Goal: Manage account settings

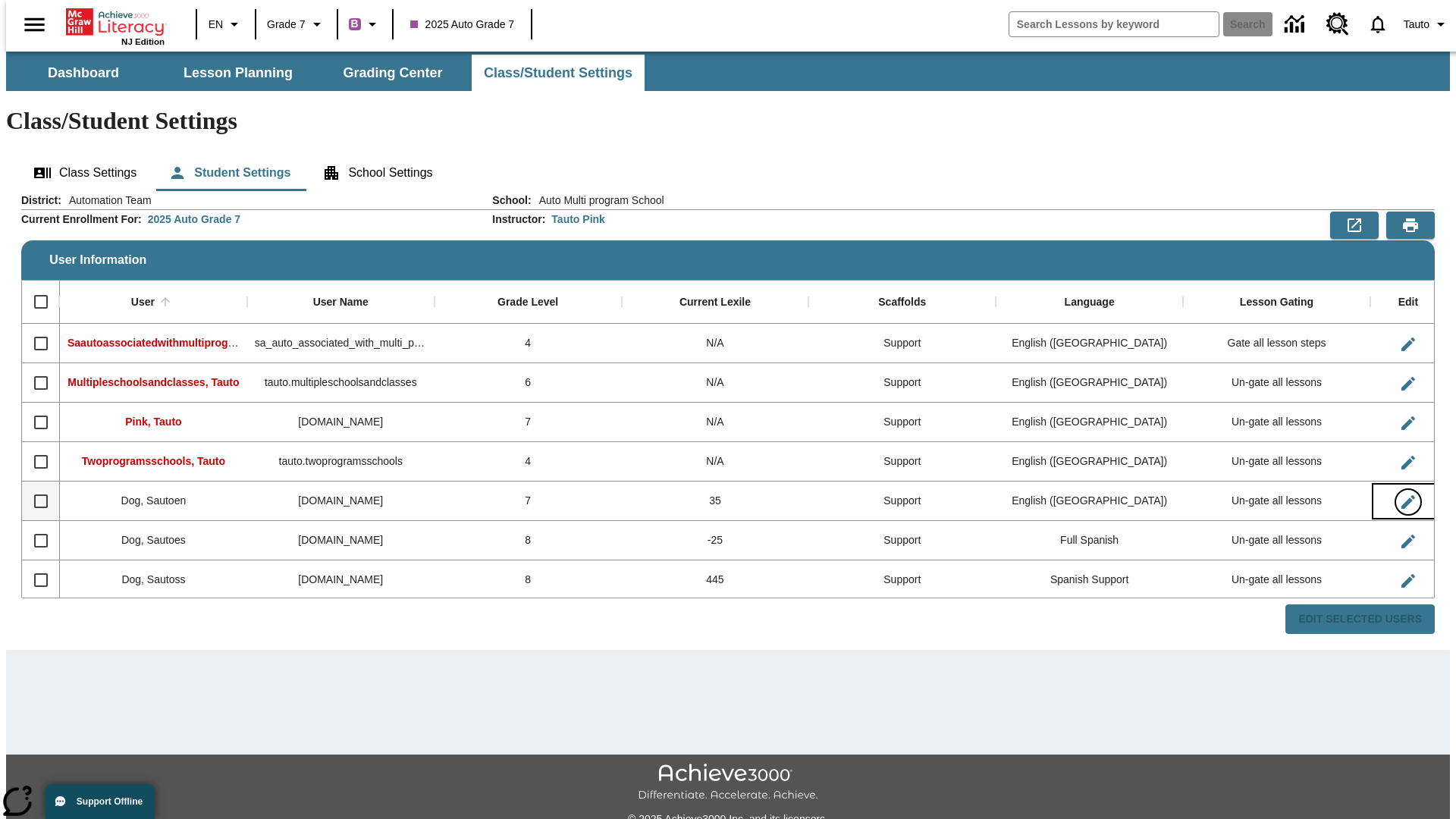
click at [1401, 495] on icon "Edit User" at bounding box center [1408, 502] width 13 height 13
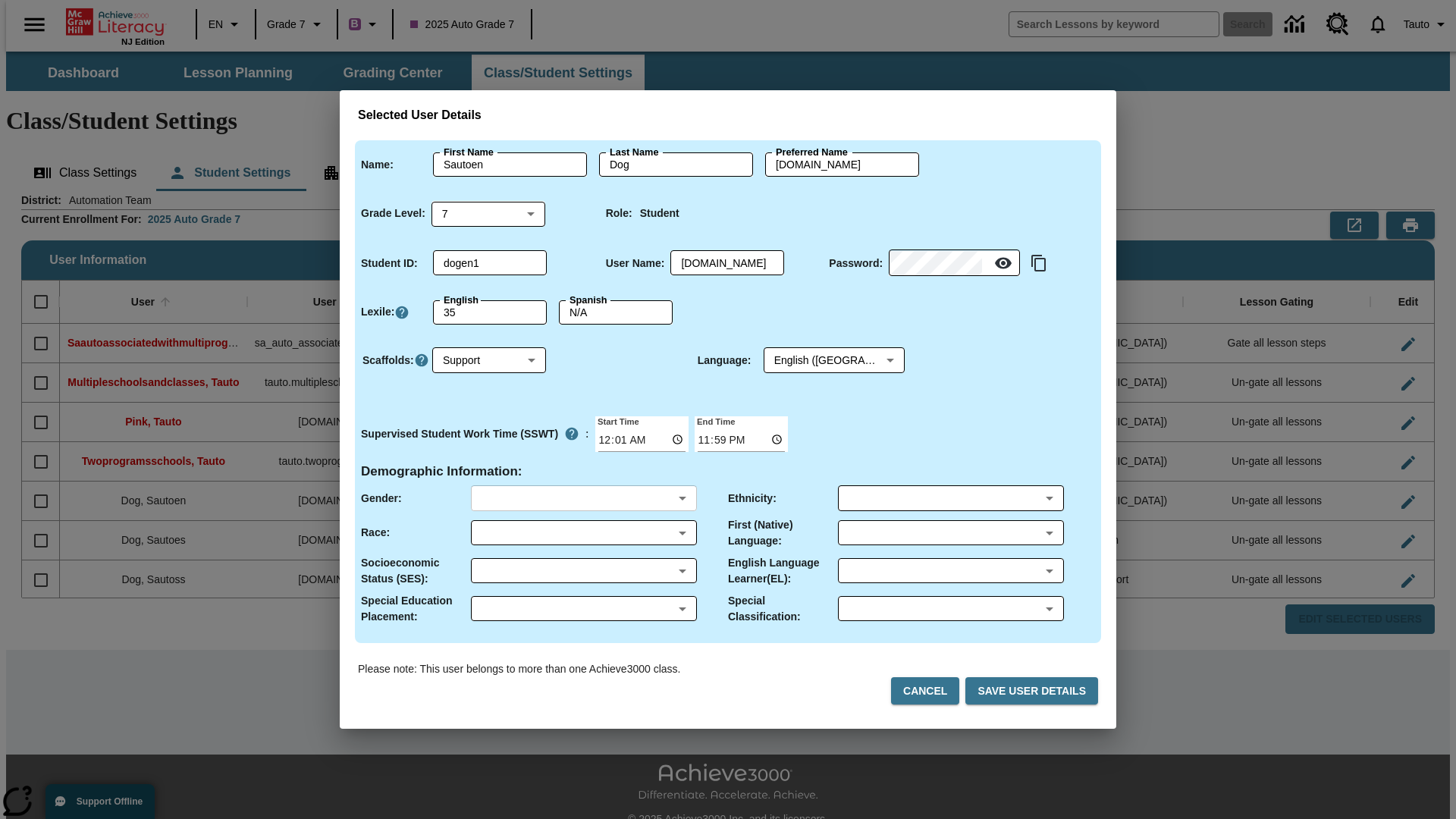
click at [583, 498] on body "Skip to main content NJ Edition EN Grade 7 B 2025 Auto Grade 7 Search 0 Tauto D…" at bounding box center [728, 451] width 1443 height 801
click at [583, 532] on body "Skip to main content NJ Edition EN Grade 7 B 2025 Auto Grade 7 Search 0 Tauto D…" at bounding box center [728, 451] width 1443 height 801
click at [583, 570] on body "Skip to main content NJ Edition EN Grade 7 B 2025 Auto Grade 7 Search 0 Tauto D…" at bounding box center [728, 451] width 1443 height 801
click at [583, 608] on body "Skip to main content NJ Edition EN Grade 7 B 2025 Auto Grade 7 Search 0 Tauto D…" at bounding box center [728, 451] width 1443 height 801
click at [950, 498] on body "Skip to main content NJ Edition EN Grade 7 B 2025 Auto Grade 7 Search 0 Tauto D…" at bounding box center [728, 451] width 1443 height 801
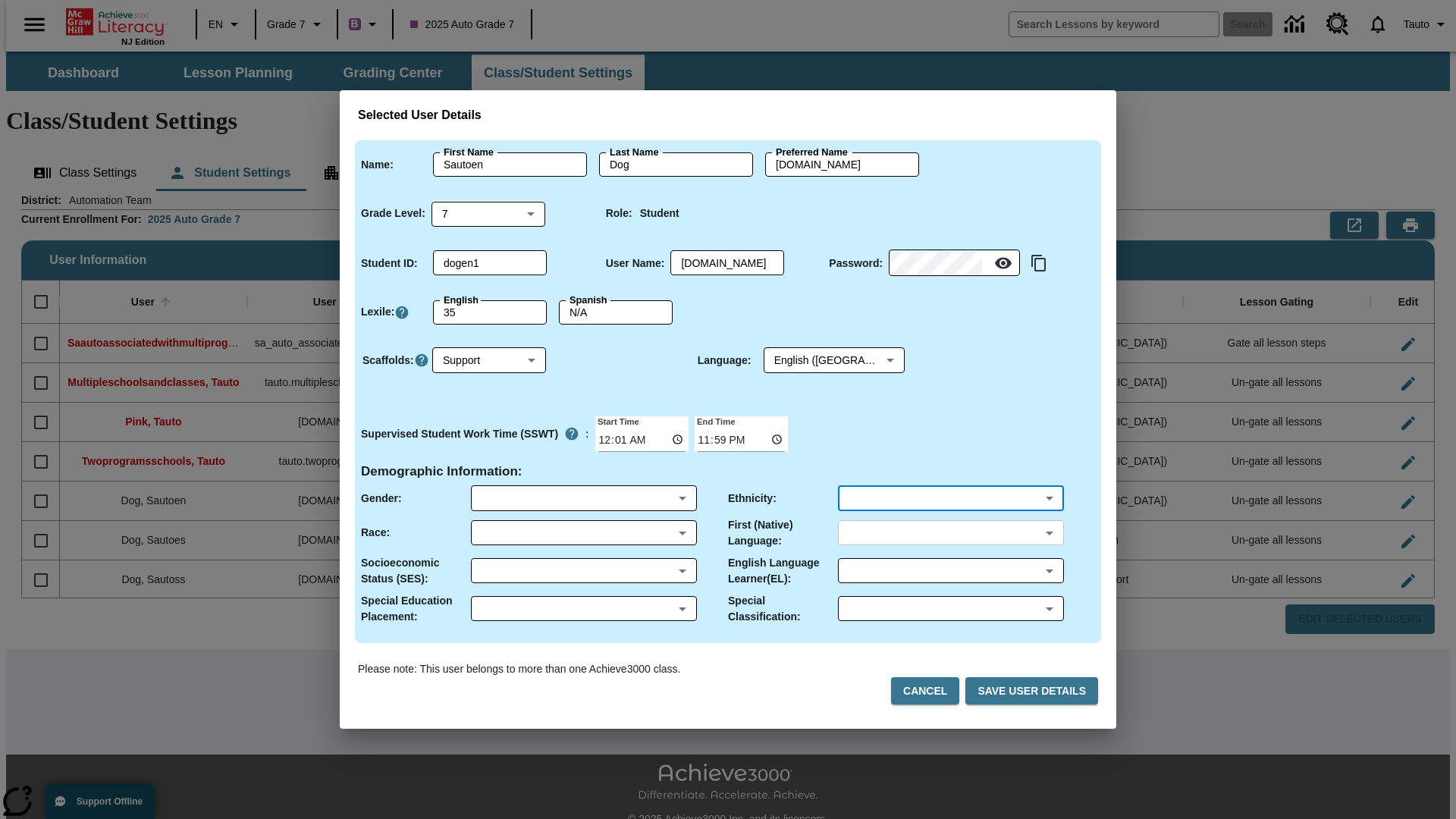
click at [950, 532] on body "Skip to main content NJ Edition EN Grade 7 B 2025 Auto Grade 7 Search 0 Tauto D…" at bounding box center [728, 451] width 1443 height 801
click at [950, 570] on body "Skip to main content NJ Edition EN Grade 7 B 2025 Auto Grade 7 Search 0 Tauto D…" at bounding box center [728, 451] width 1443 height 801
click at [950, 608] on body "Skip to main content NJ Edition EN Grade 7 B 2025 Auto Grade 7 Search 0 Tauto D…" at bounding box center [728, 451] width 1443 height 801
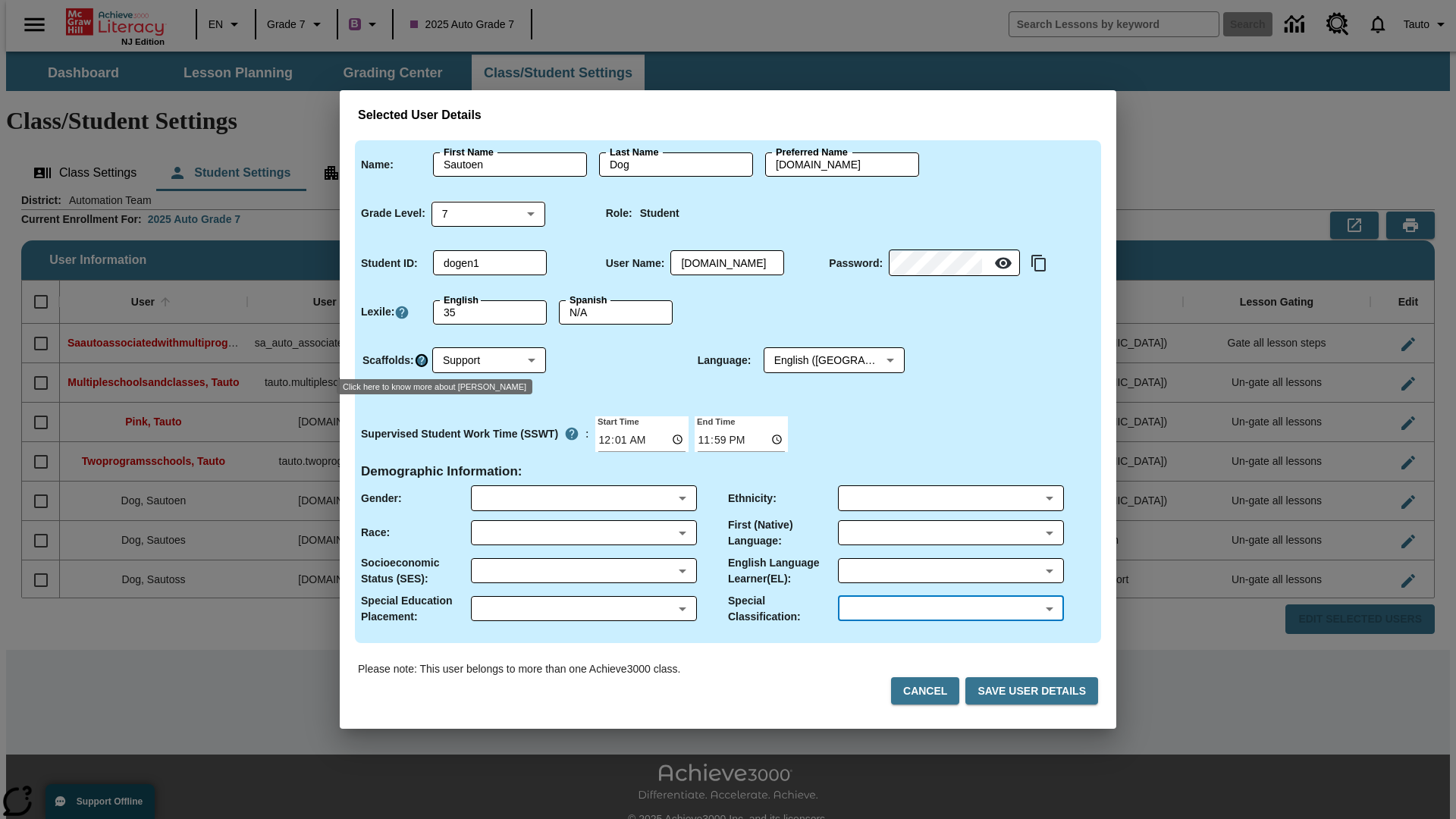
click at [420, 360] on icon "Click here to know more about Scaffolds" at bounding box center [422, 360] width 15 height 15
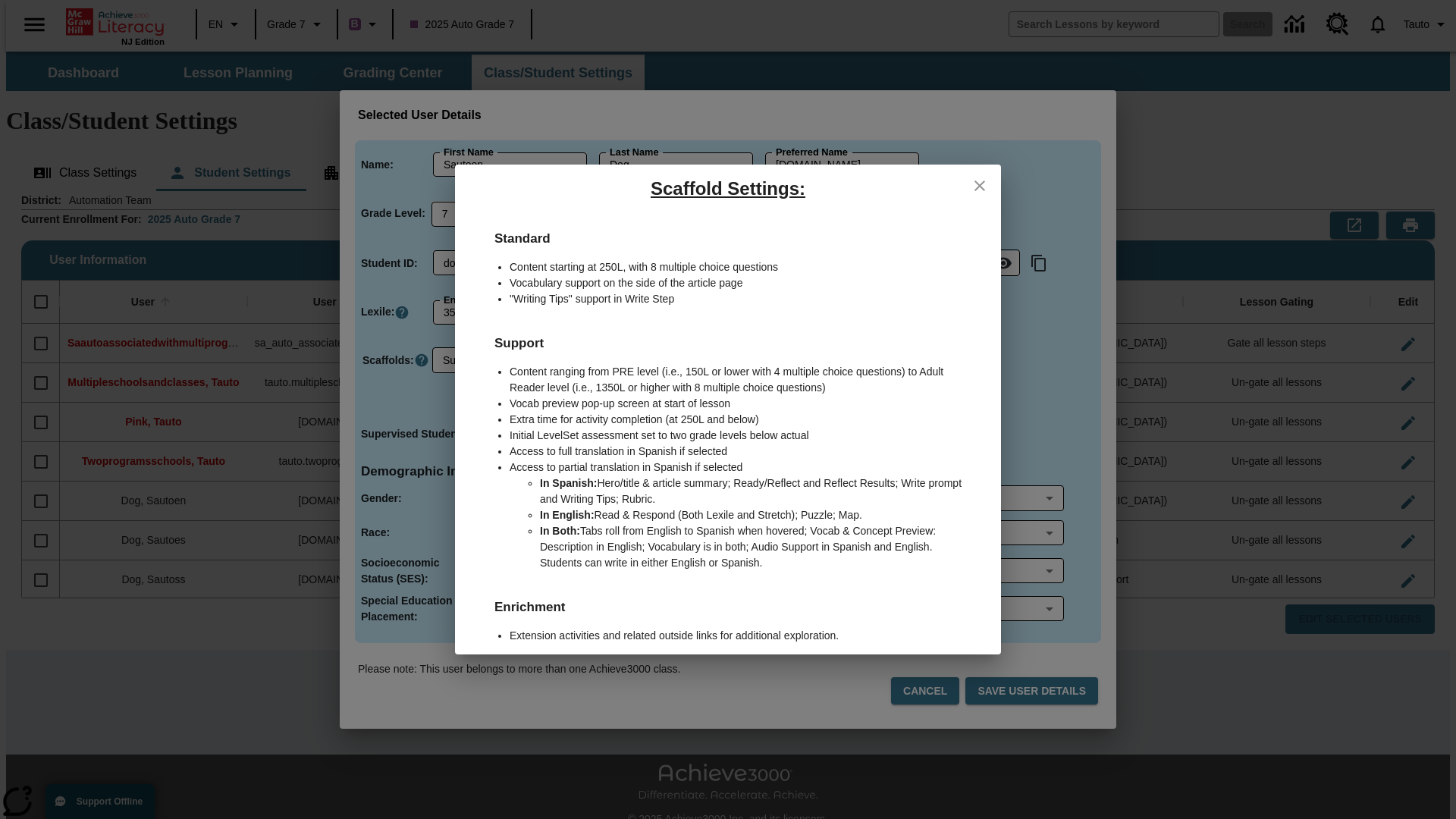
click at [979, 185] on icon "close" at bounding box center [979, 185] width 11 height 11
